Goal: Complete application form

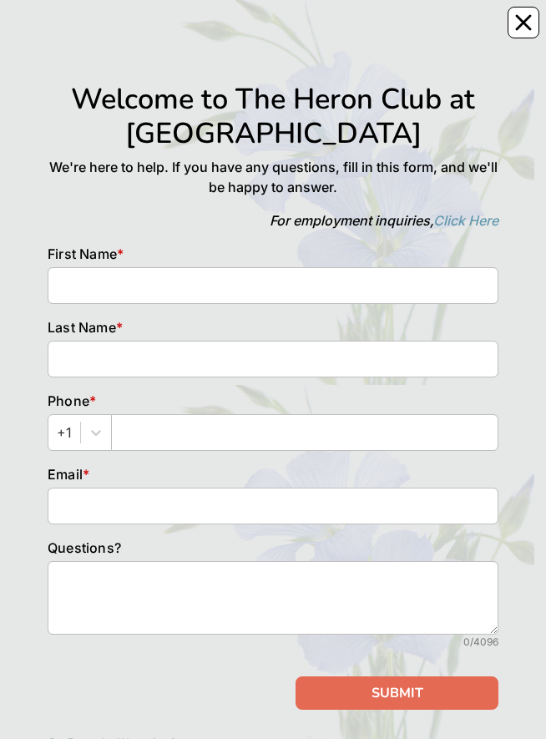
click at [519, 33] on div "Welcome to The Heron Club at Prestancia We're here to help. If you have any que…" at bounding box center [273, 403] width 521 height 773
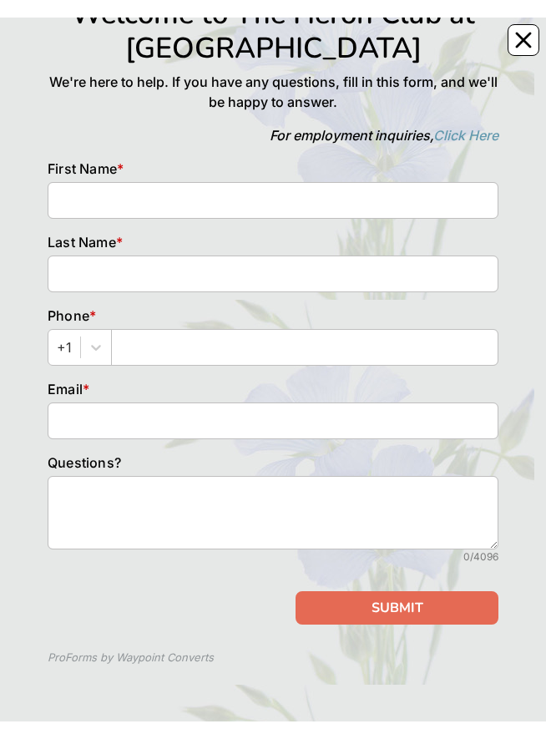
scroll to position [103, 0]
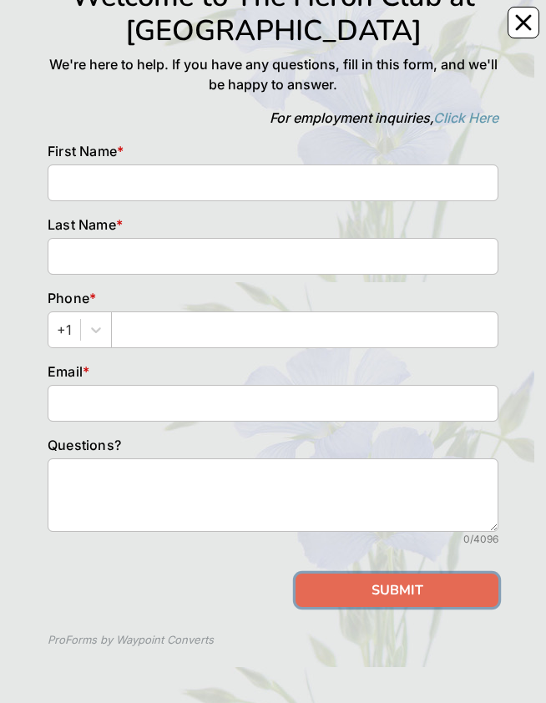
click at [434, 33] on button "SUBMIT" at bounding box center [397, 590] width 203 height 33
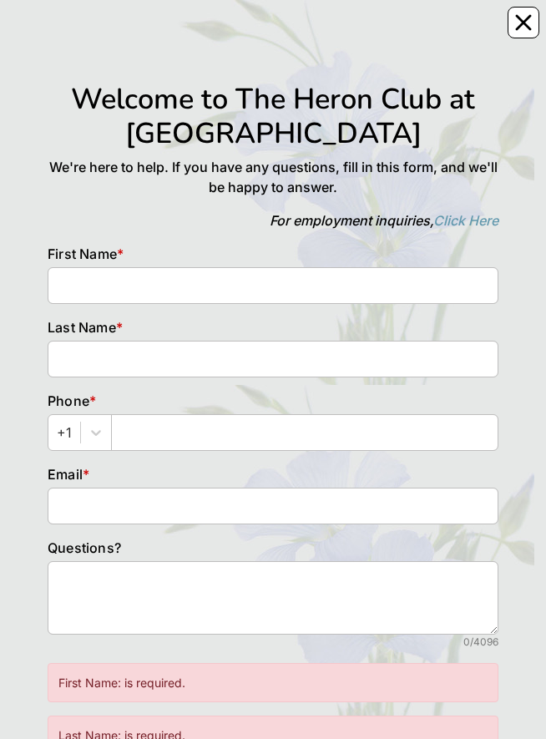
scroll to position [-2, 0]
click at [539, 26] on button "Close" at bounding box center [524, 23] width 32 height 32
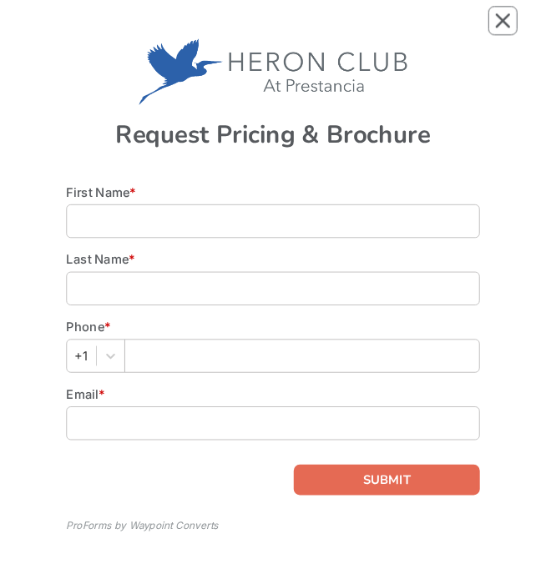
scroll to position [53, 0]
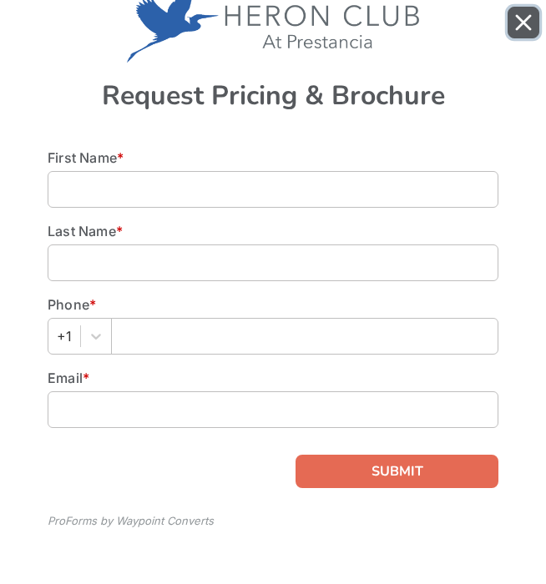
click at [534, 11] on button "Close" at bounding box center [524, 23] width 32 height 32
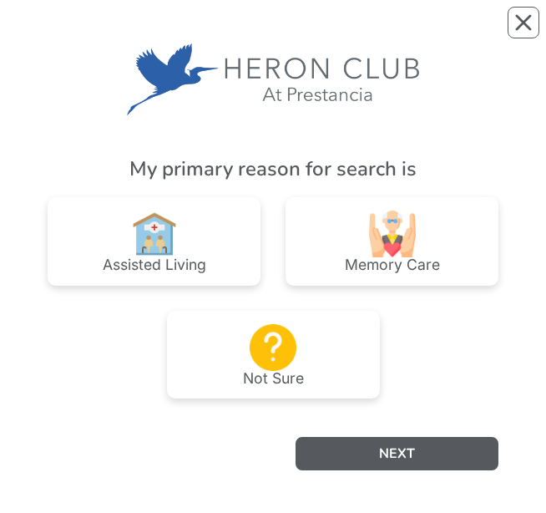
click at [433, 33] on div "My primary reason for search is Assisted Living Memory Care Not Sure NEXT" at bounding box center [273, 257] width 451 height 480
click at [291, 33] on img at bounding box center [273, 347] width 47 height 47
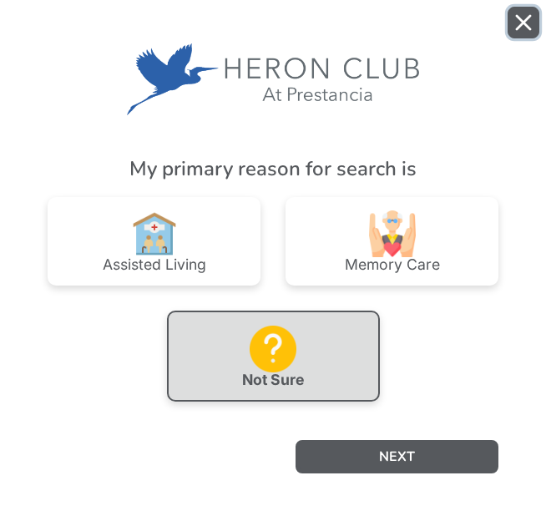
click at [535, 22] on button "Close" at bounding box center [524, 23] width 32 height 32
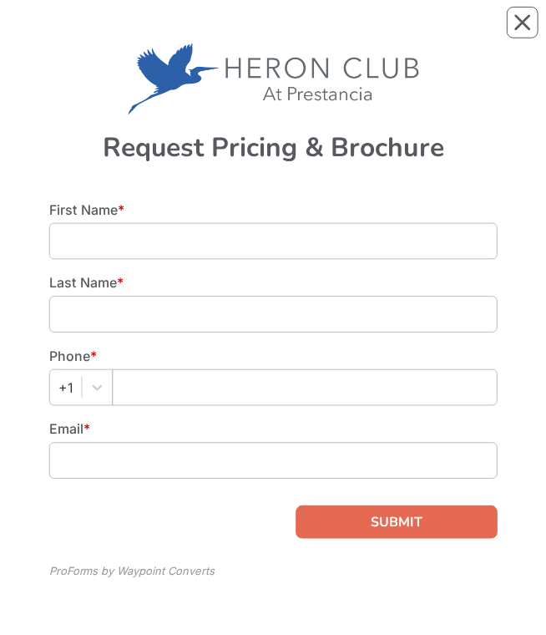
scroll to position [3, 0]
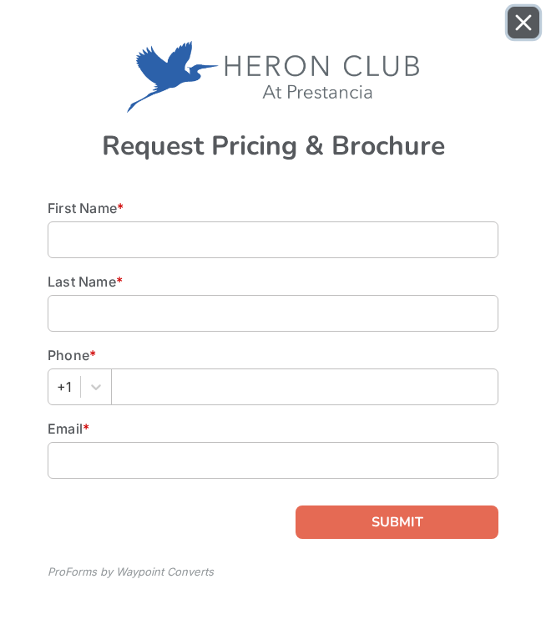
click at [528, 33] on button "Close" at bounding box center [524, 23] width 32 height 32
